Goal: Check status: Check status

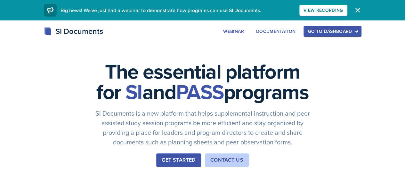
click at [357, 29] on div "Go to Dashboard" at bounding box center [331, 31] width 49 height 5
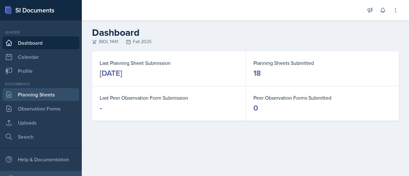
click at [34, 99] on link "Planning Sheets" at bounding box center [41, 94] width 77 height 13
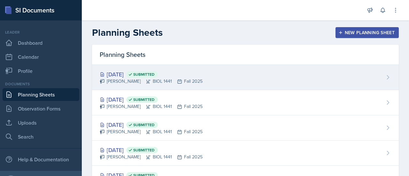
click at [130, 74] on div "[DATE] Submitted" at bounding box center [151, 74] width 103 height 9
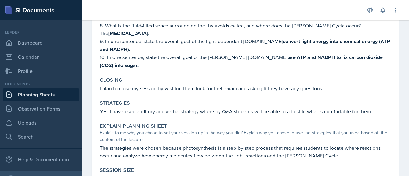
scroll to position [212, 0]
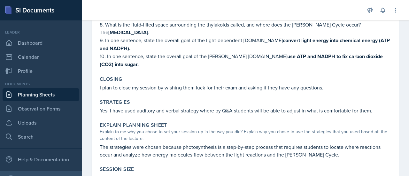
click at [40, 93] on link "Planning Sheets" at bounding box center [41, 94] width 77 height 13
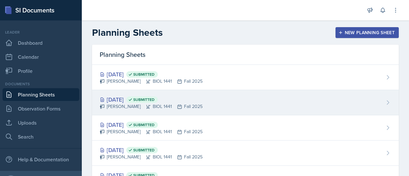
click at [126, 101] on div "[DATE] Submitted" at bounding box center [151, 99] width 103 height 9
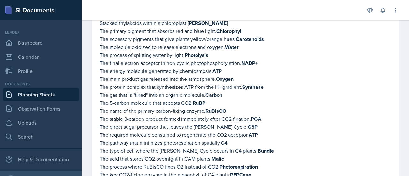
scroll to position [141, 0]
click at [47, 93] on link "Planning Sheets" at bounding box center [41, 94] width 77 height 13
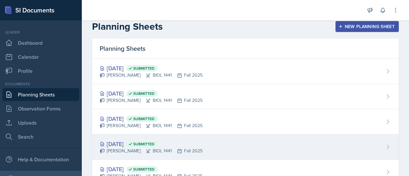
scroll to position [6, 0]
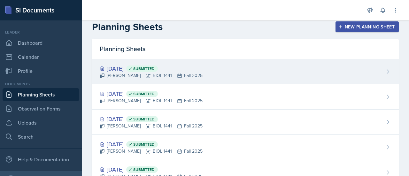
click at [129, 67] on div "[DATE] Submitted" at bounding box center [151, 68] width 103 height 9
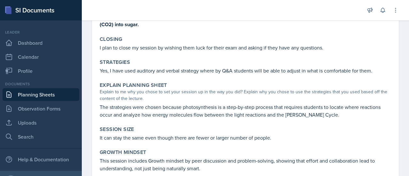
scroll to position [252, 0]
click at [43, 98] on link "Planning Sheets" at bounding box center [41, 94] width 77 height 13
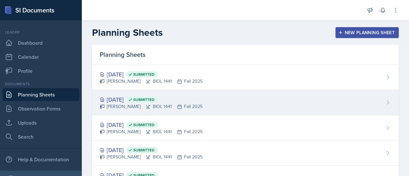
click at [125, 98] on div "[DATE] Submitted" at bounding box center [151, 99] width 103 height 9
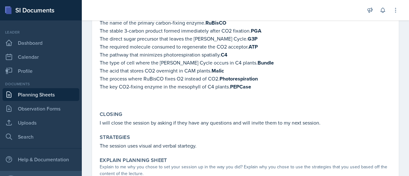
scroll to position [230, 0]
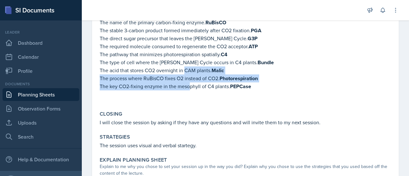
drag, startPoint x: 189, startPoint y: 85, endPoint x: 185, endPoint y: 72, distance: 13.3
click at [185, 72] on div "The [MEDICAL_DATA] where photosynthesis occurs. Chloroplast The fluid-filled sp…" at bounding box center [246, 9] width 292 height 189
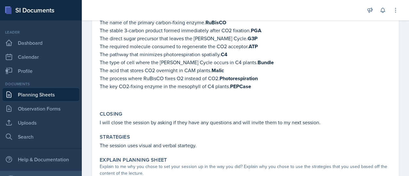
click at [221, 92] on p at bounding box center [246, 94] width 292 height 6
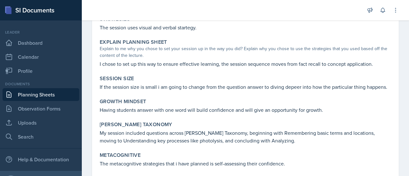
scroll to position [370, 0]
